Goal: Task Accomplishment & Management: Manage account settings

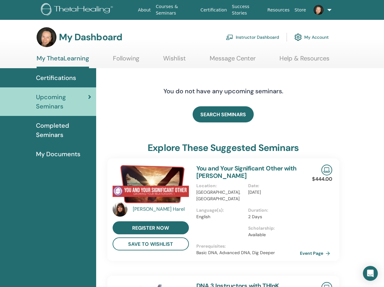
click at [244, 37] on link "Instructor Dashboard" at bounding box center [252, 37] width 53 height 14
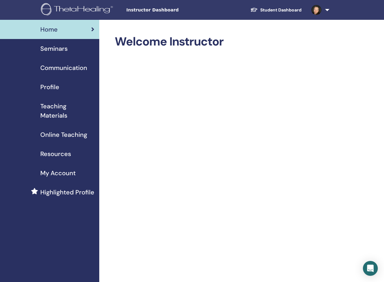
click at [47, 47] on span "Seminars" at bounding box center [53, 48] width 27 height 9
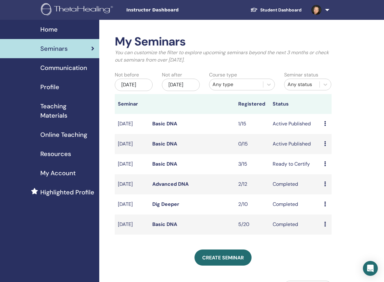
click at [161, 127] on link "Basic DNA" at bounding box center [164, 124] width 25 height 7
click at [170, 147] on link "Basic DNA" at bounding box center [164, 144] width 25 height 7
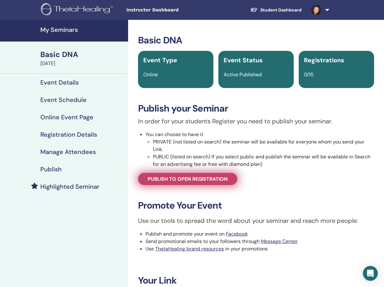
click at [179, 177] on span "Publish to open registration" at bounding box center [188, 179] width 80 height 7
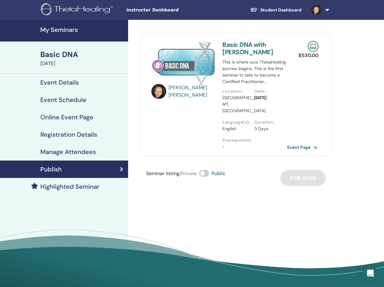
click at [303, 143] on link "Event Page" at bounding box center [303, 147] width 33 height 9
